Goal: Information Seeking & Learning: Learn about a topic

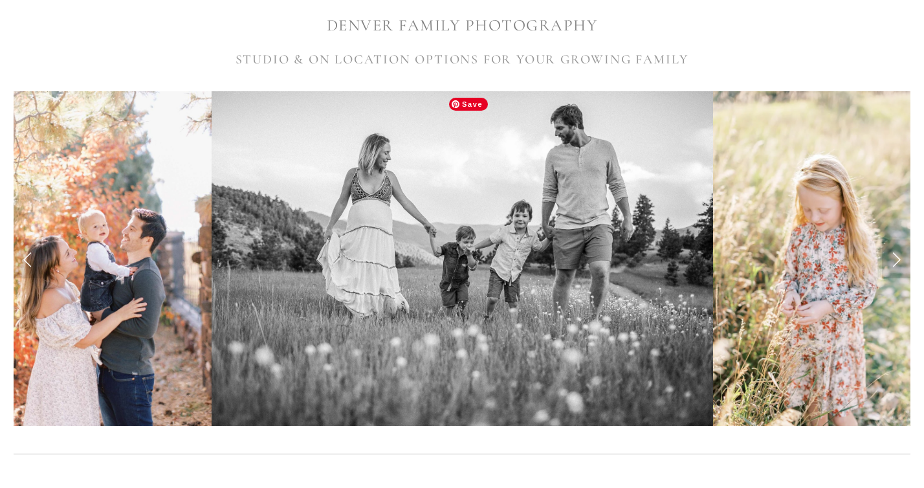
scroll to position [280, 0]
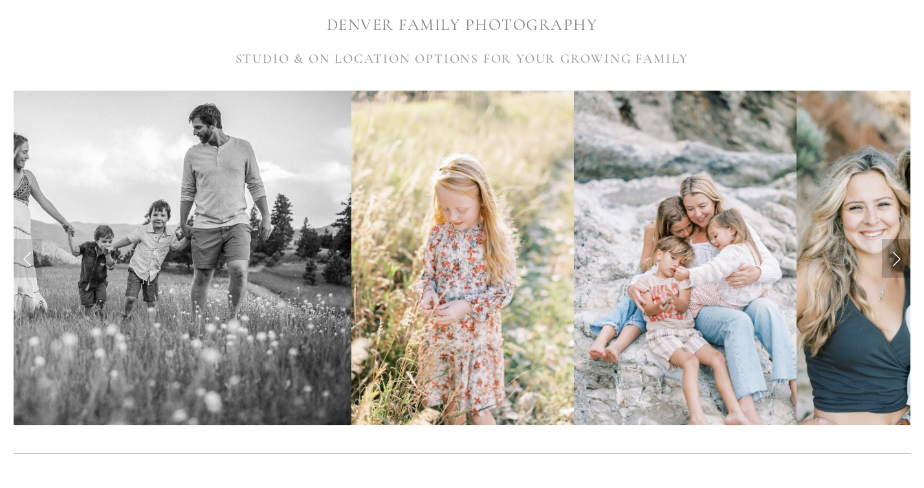
click at [892, 254] on link "Next Slide" at bounding box center [896, 258] width 28 height 39
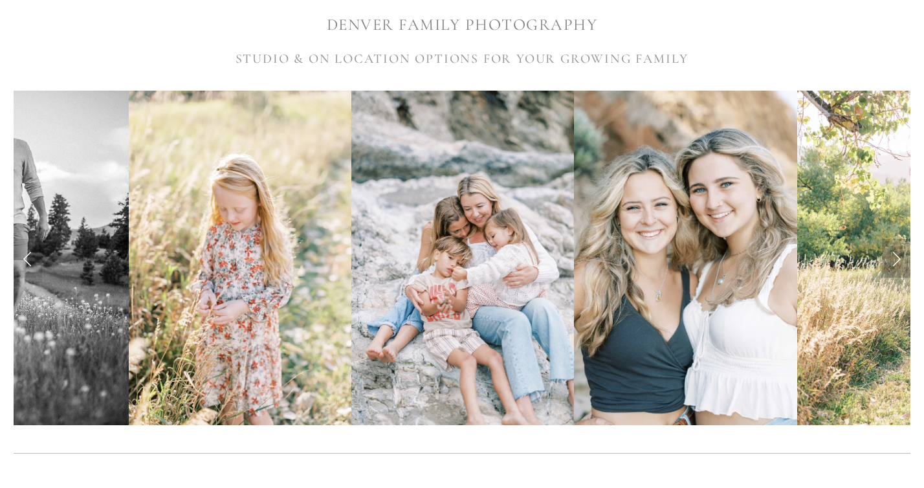
click at [894, 258] on link "Next Slide" at bounding box center [896, 258] width 28 height 39
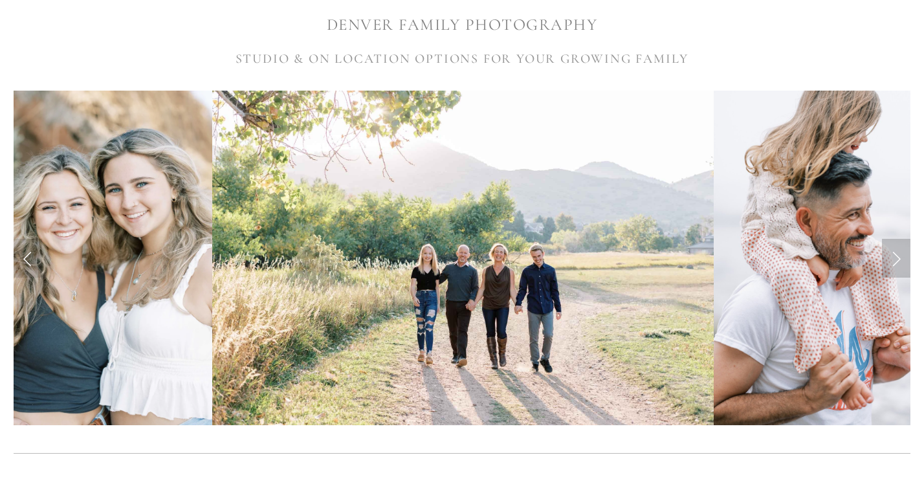
click at [893, 256] on link "Next Slide" at bounding box center [896, 258] width 28 height 39
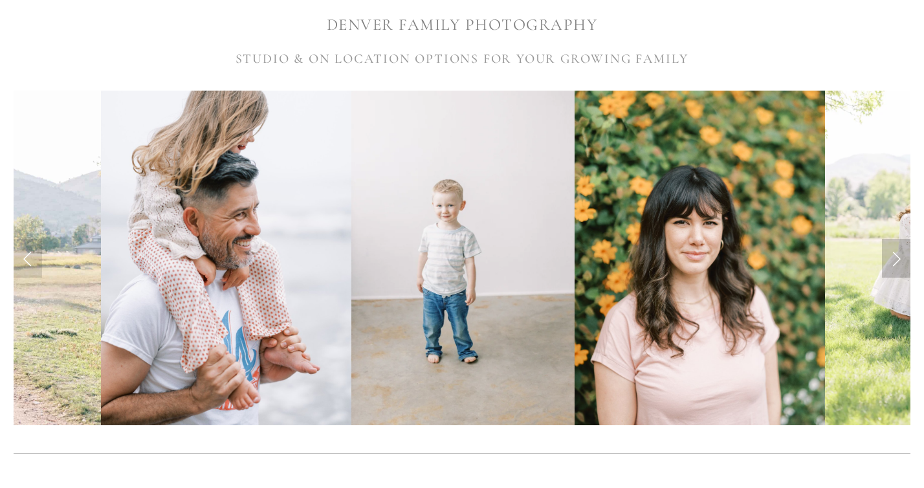
click at [893, 256] on link "Next Slide" at bounding box center [896, 258] width 28 height 39
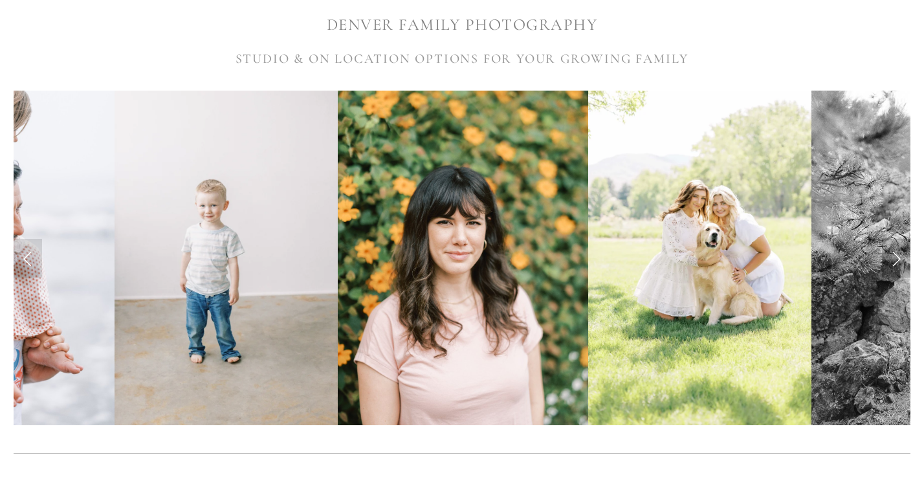
click at [893, 256] on link "Next Slide" at bounding box center [896, 258] width 28 height 39
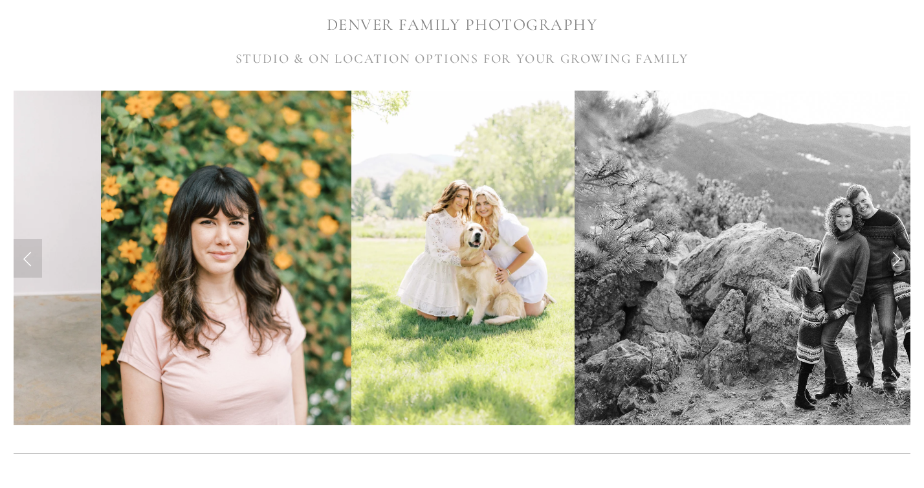
click at [893, 256] on link "Next Slide" at bounding box center [896, 258] width 28 height 39
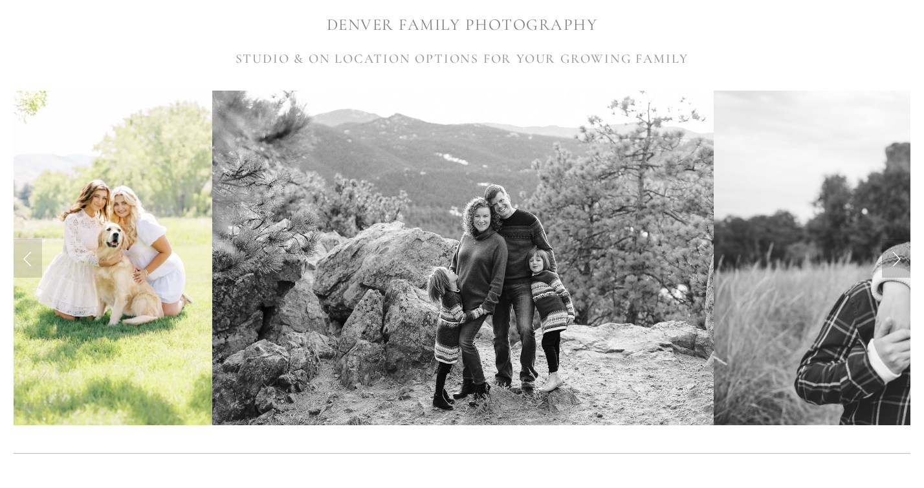
click at [892, 257] on link "Next Slide" at bounding box center [896, 258] width 28 height 39
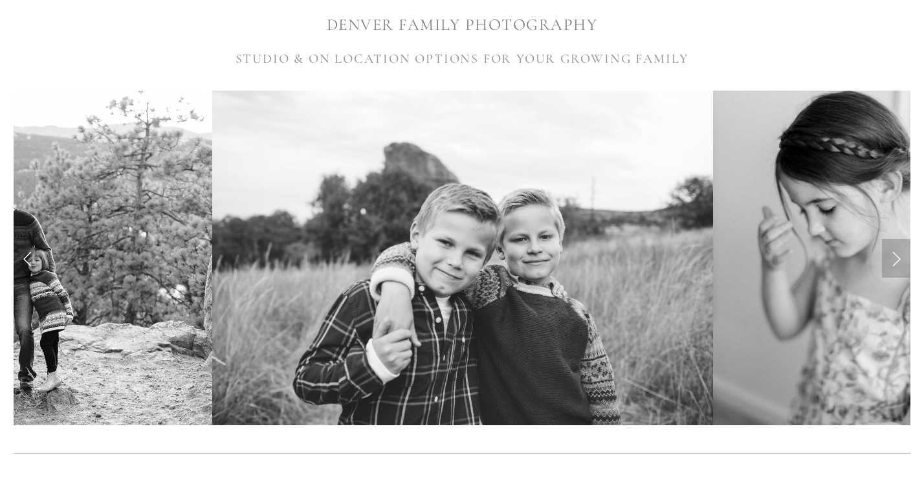
click at [892, 257] on link "Next Slide" at bounding box center [896, 258] width 28 height 39
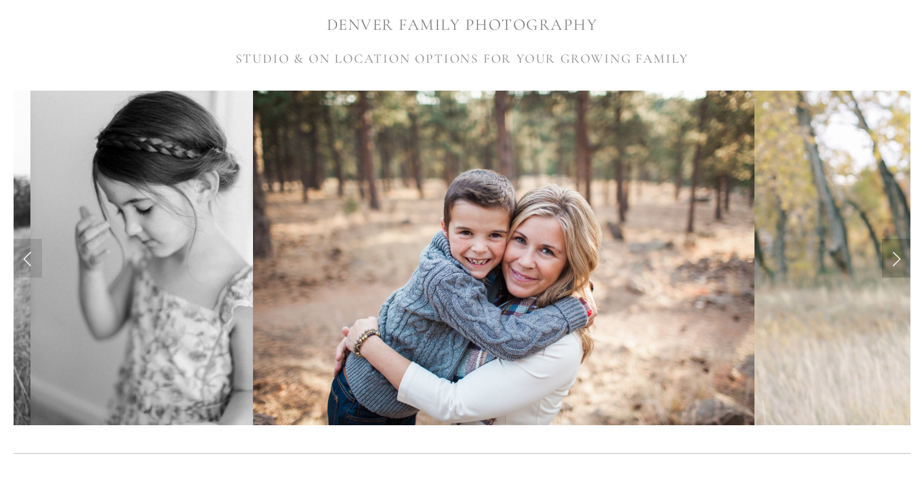
click at [892, 257] on link "Next Slide" at bounding box center [896, 258] width 28 height 39
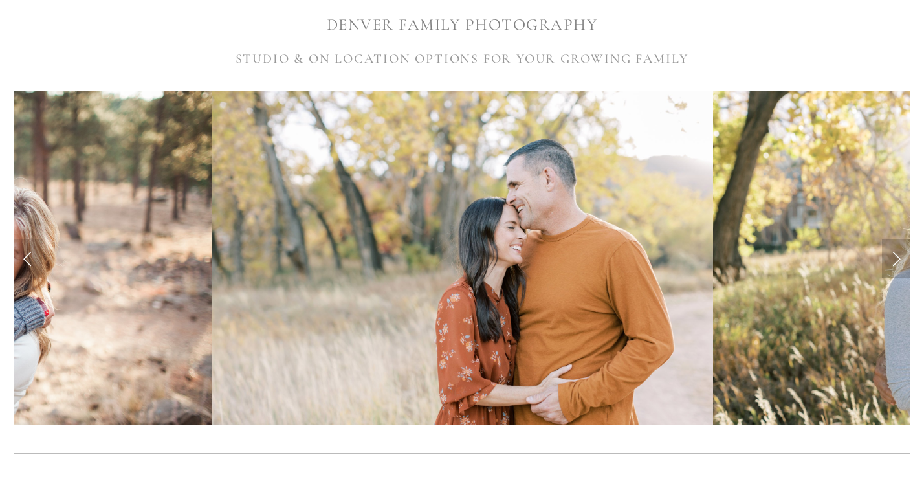
click at [892, 257] on link "Next Slide" at bounding box center [896, 258] width 28 height 39
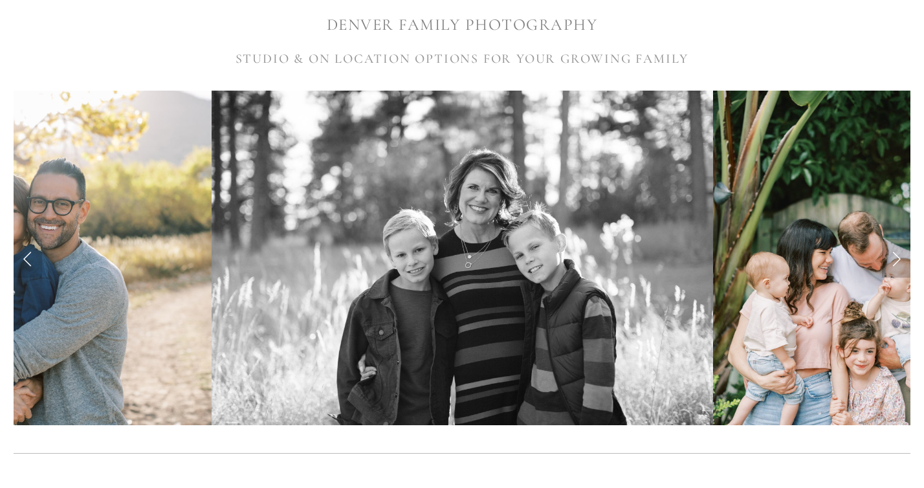
click at [891, 256] on link "Next Slide" at bounding box center [896, 258] width 28 height 39
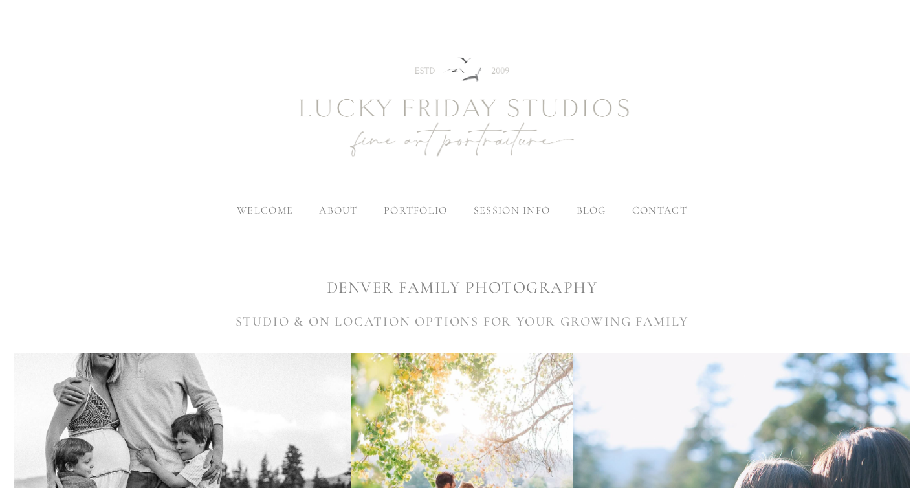
scroll to position [0, 0]
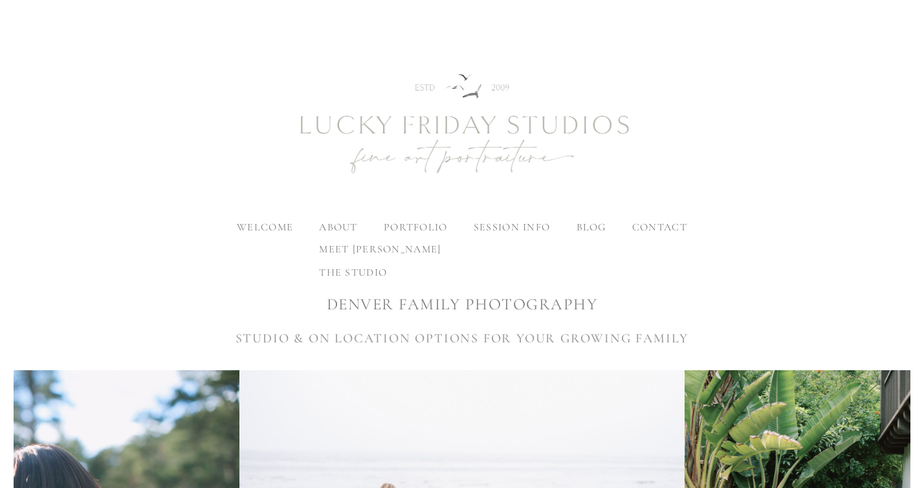
click at [344, 227] on label "about" at bounding box center [338, 227] width 38 height 13
click at [0, 0] on input "about" at bounding box center [0, 0] width 0 height 0
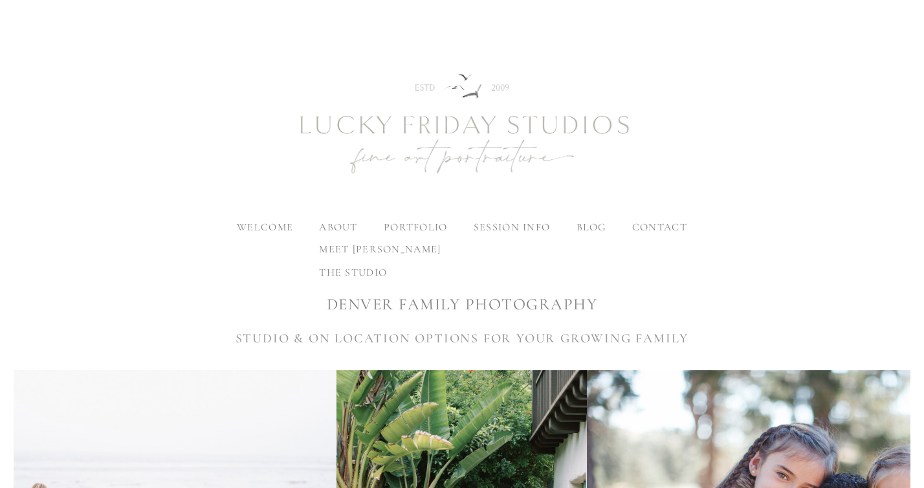
click at [360, 252] on span "meet [PERSON_NAME]" at bounding box center [380, 249] width 122 height 13
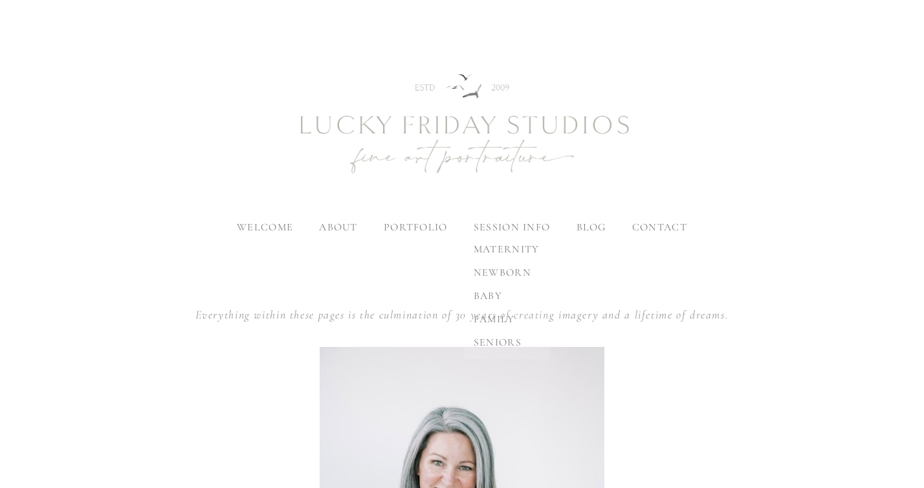
click at [489, 294] on span "baby" at bounding box center [488, 295] width 28 height 13
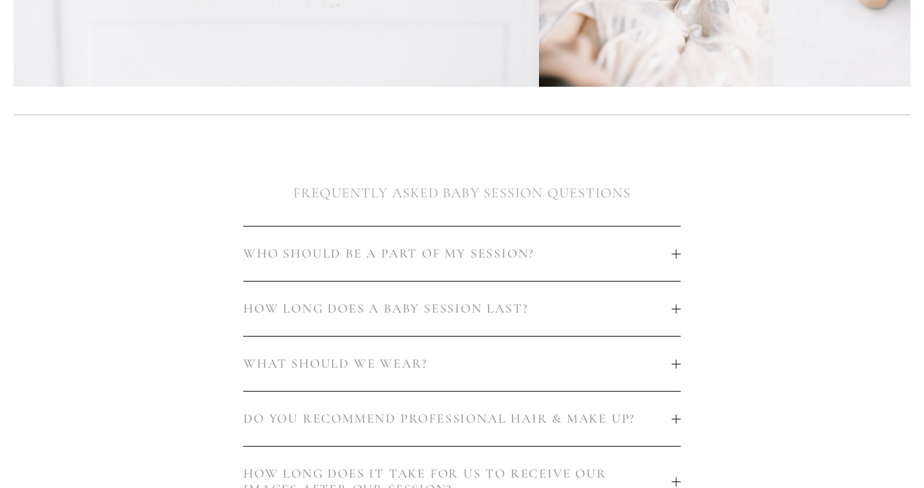
scroll to position [658, 0]
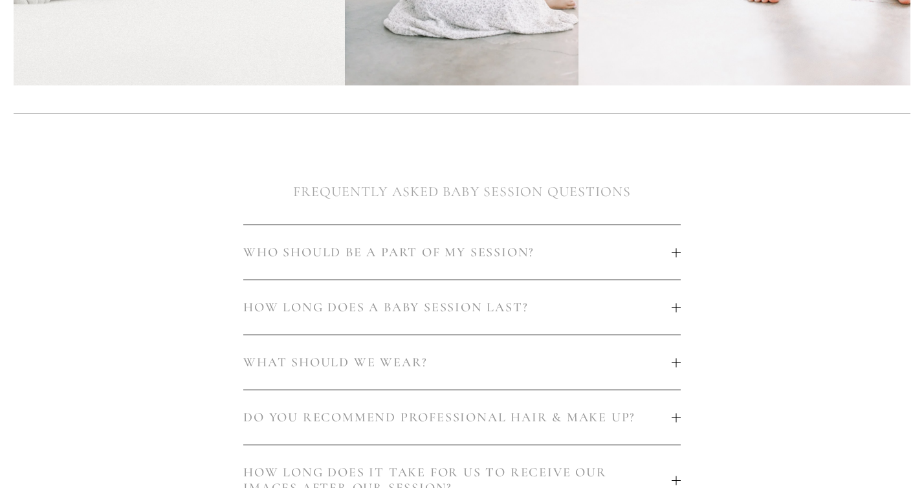
click at [363, 245] on span "WHO SHOULD BE A PART OF MY SESSION?" at bounding box center [457, 253] width 429 height 16
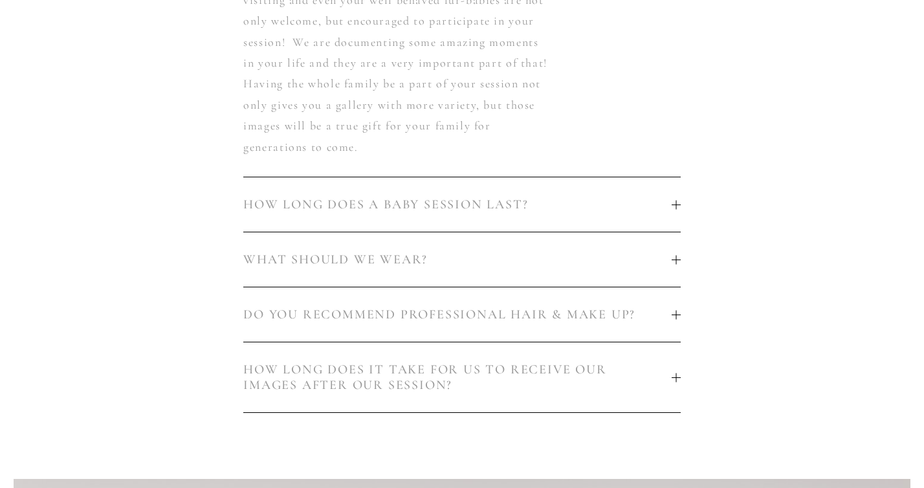
scroll to position [972, 0]
click at [370, 194] on span "HOW LONG DOES A BABY SESSION LAST?" at bounding box center [457, 202] width 429 height 16
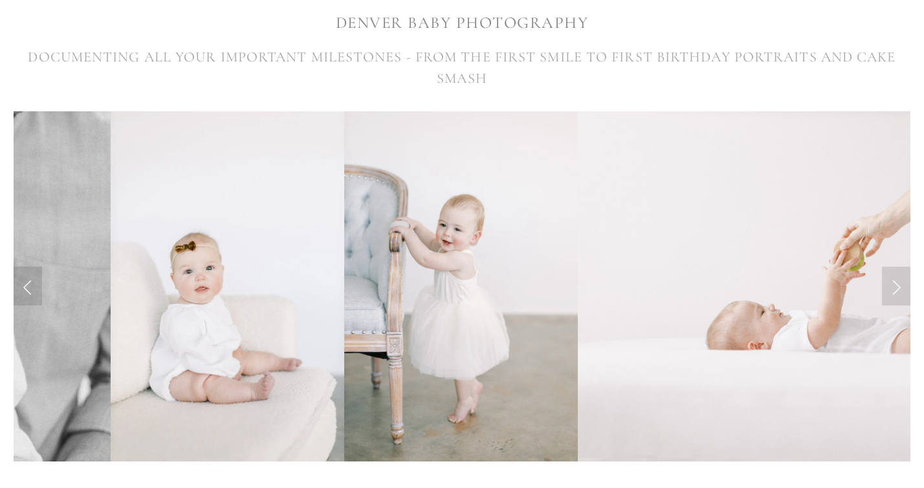
scroll to position [0, 0]
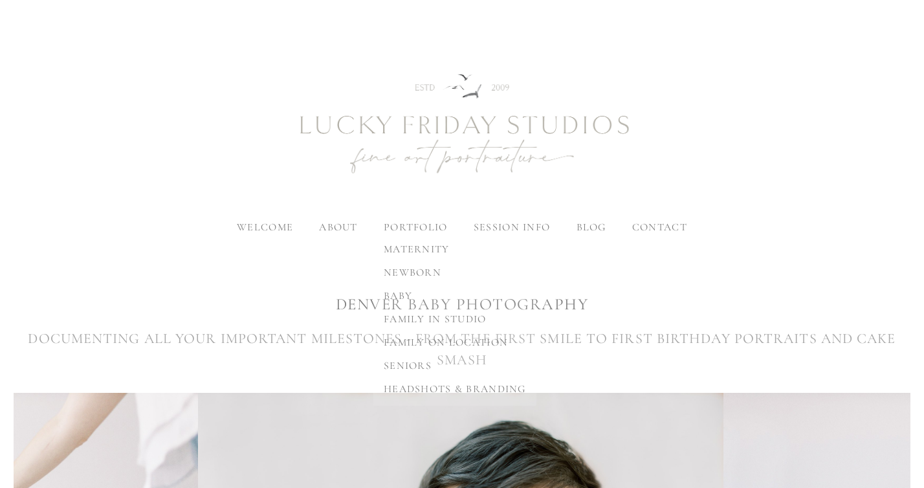
click at [410, 295] on span "baby" at bounding box center [398, 295] width 28 height 13
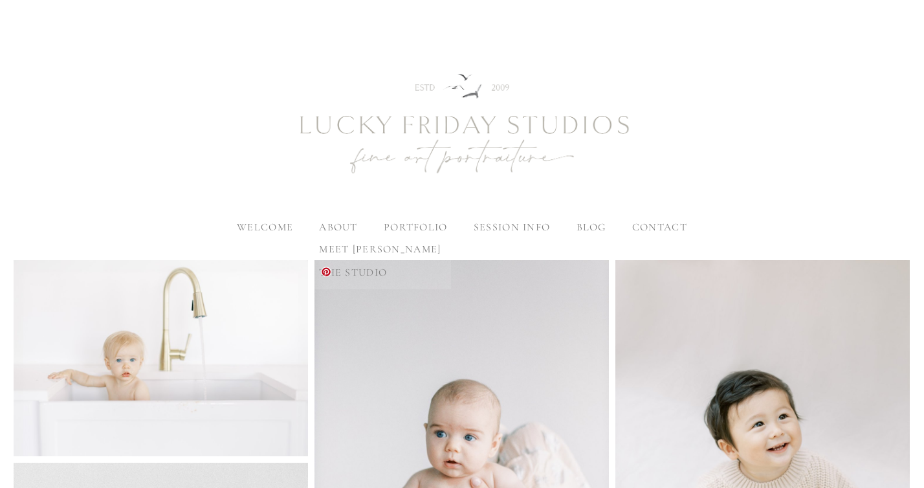
click at [345, 280] on link "the studio" at bounding box center [380, 272] width 142 height 23
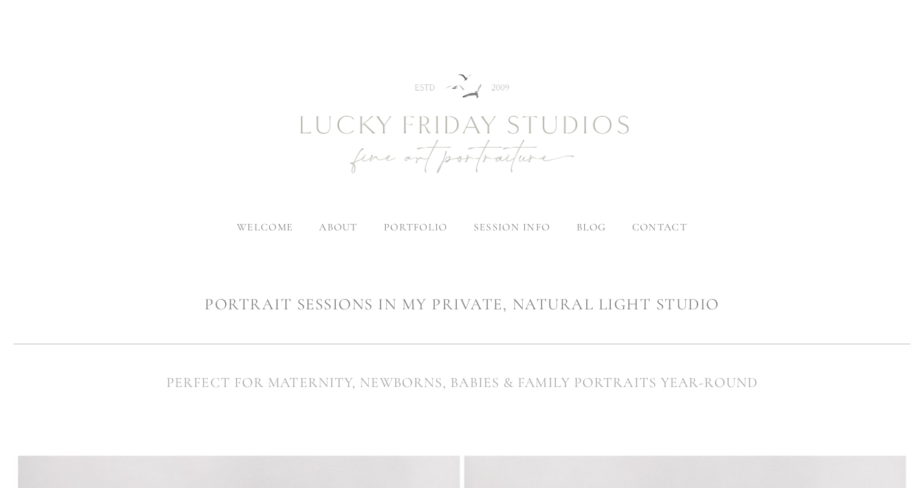
click at [669, 225] on span "contact" at bounding box center [659, 227] width 55 height 13
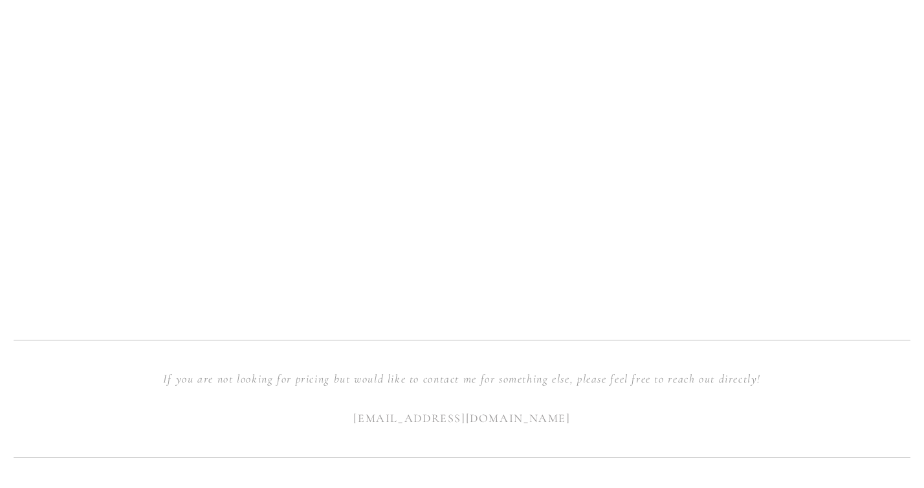
scroll to position [1239, 0]
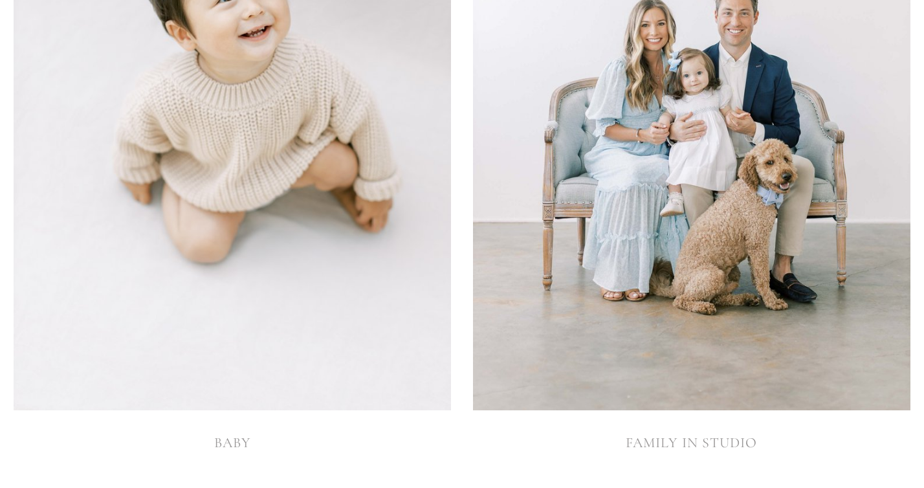
scroll to position [3572, 0]
